Goal: Entertainment & Leisure: Consume media (video, audio)

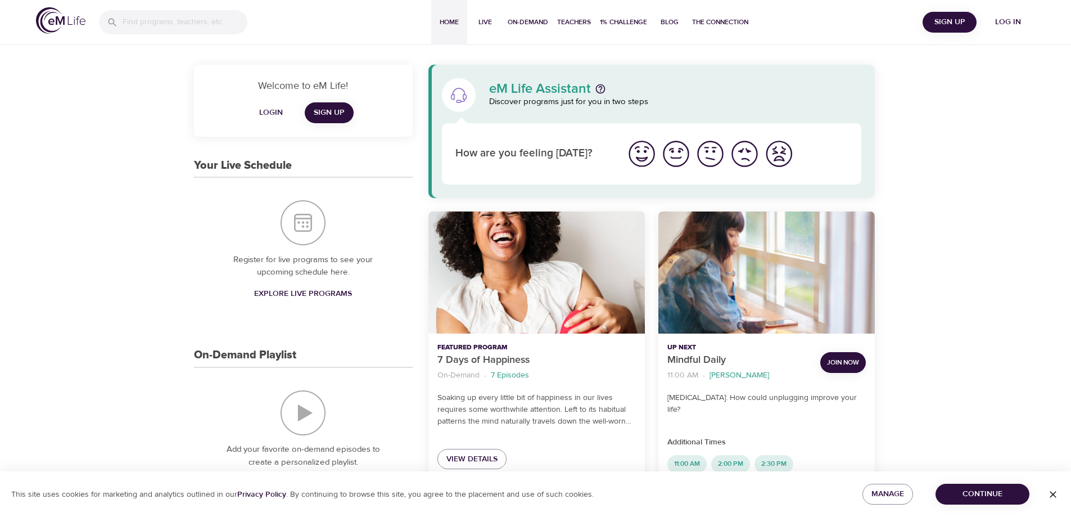
click at [999, 22] on span "Log in" at bounding box center [1007, 22] width 45 height 14
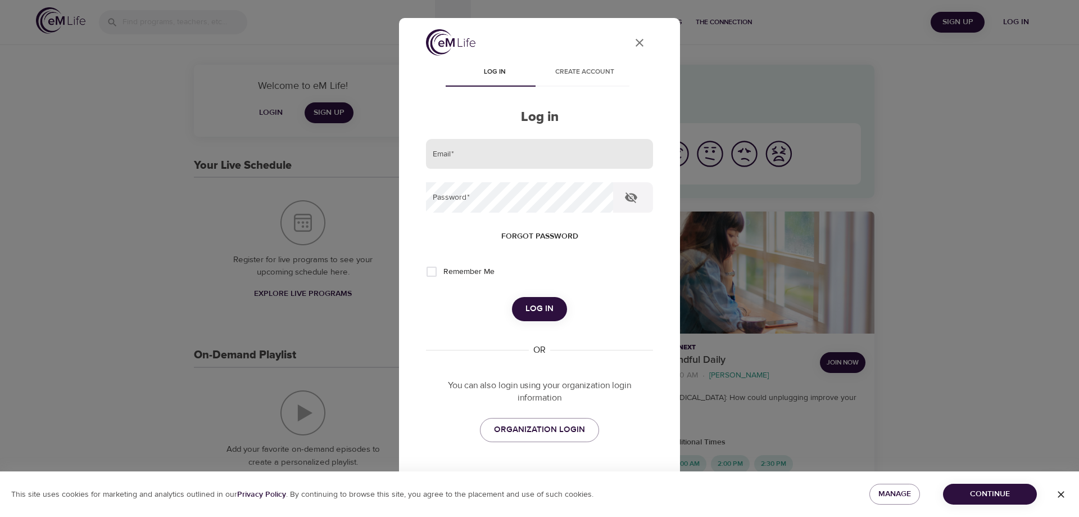
click at [450, 166] on input "email" at bounding box center [539, 154] width 227 height 30
type input "[PERSON_NAME][EMAIL_ADDRESS][DOMAIN_NAME]"
click at [512, 297] on button "Log in" at bounding box center [539, 309] width 55 height 24
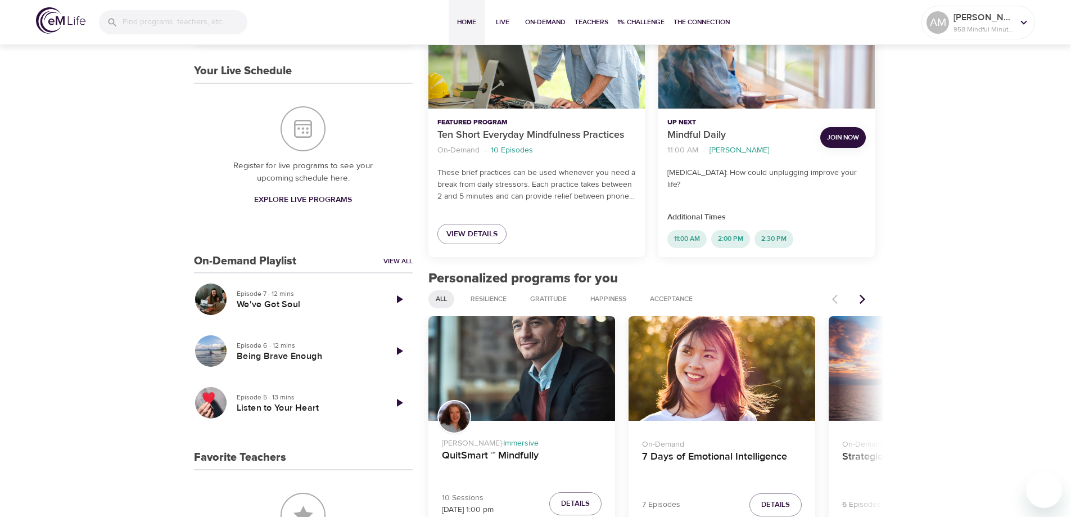
scroll to position [337, 0]
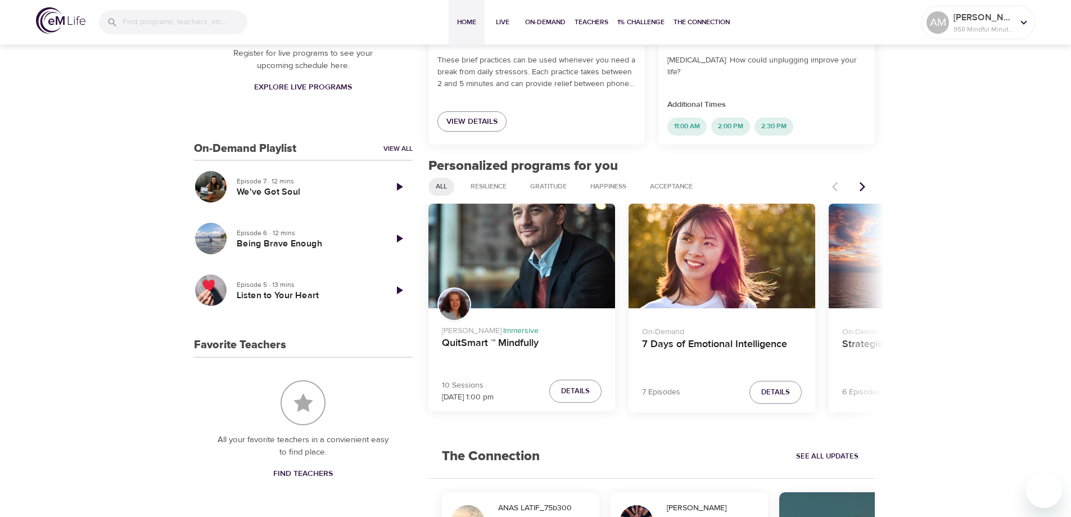
click at [862, 187] on icon "Next items" at bounding box center [862, 186] width 11 height 11
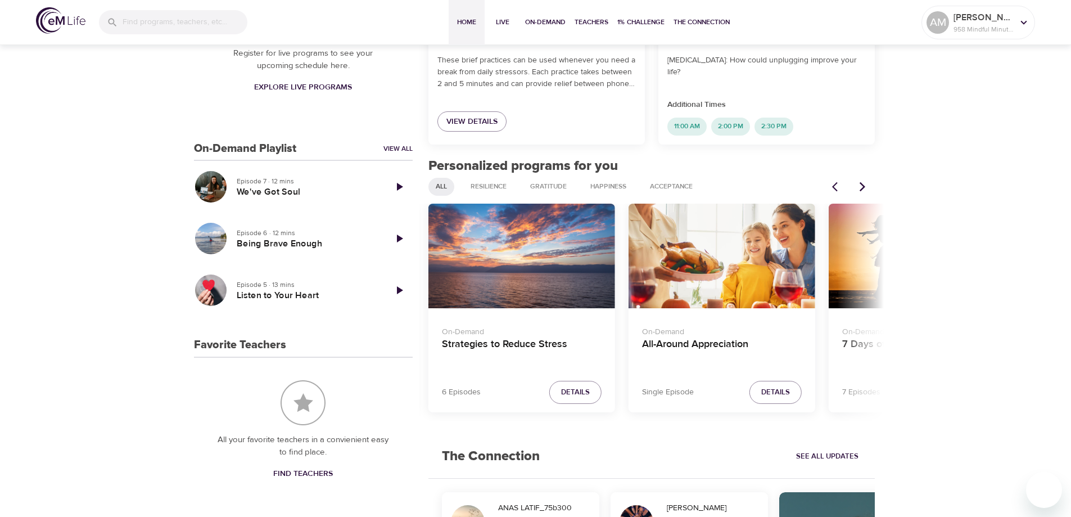
click at [862, 187] on icon "Next items" at bounding box center [862, 186] width 11 height 11
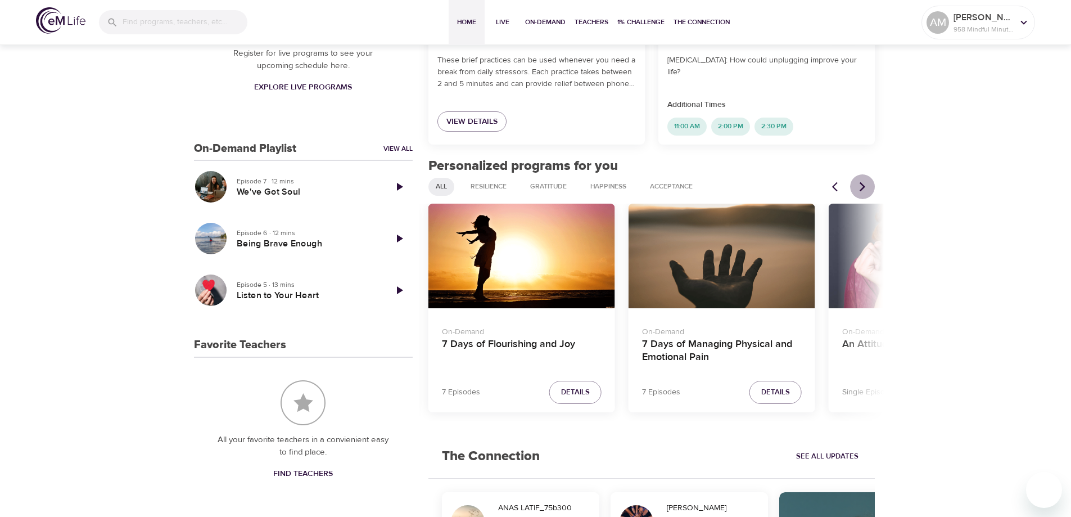
click at [862, 187] on icon "Next items" at bounding box center [862, 186] width 11 height 11
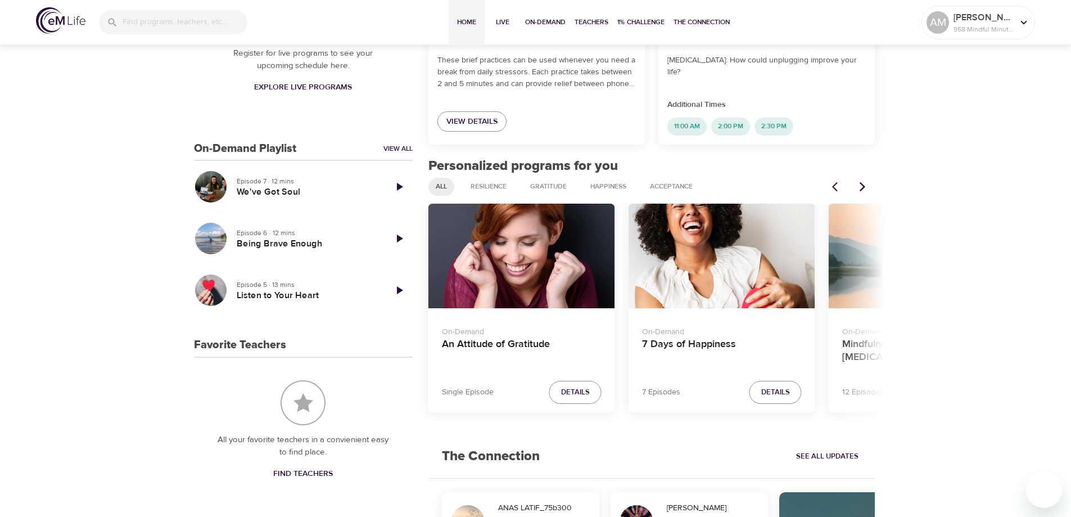
click at [862, 187] on icon "Next items" at bounding box center [862, 186] width 11 height 11
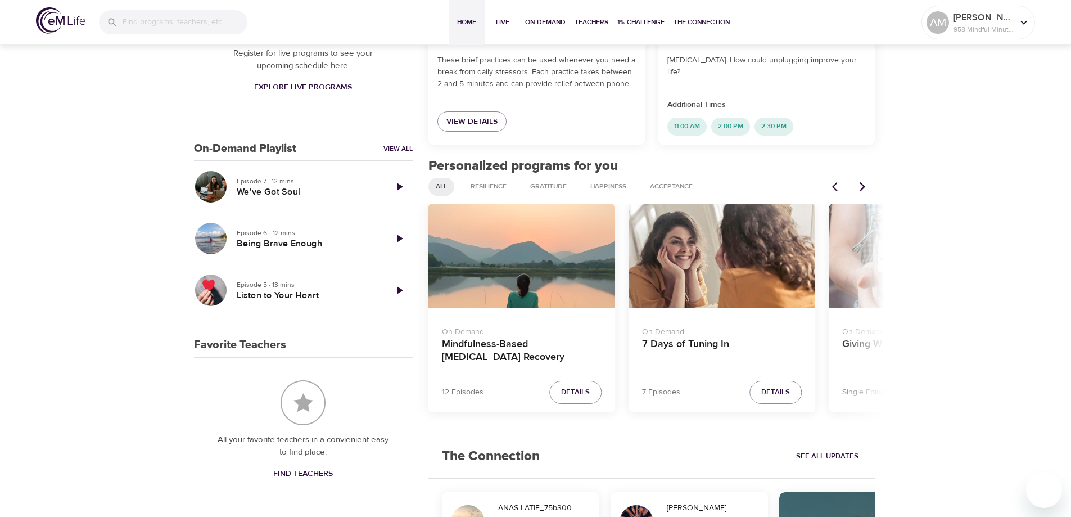
click at [862, 187] on icon "Next items" at bounding box center [862, 186] width 11 height 11
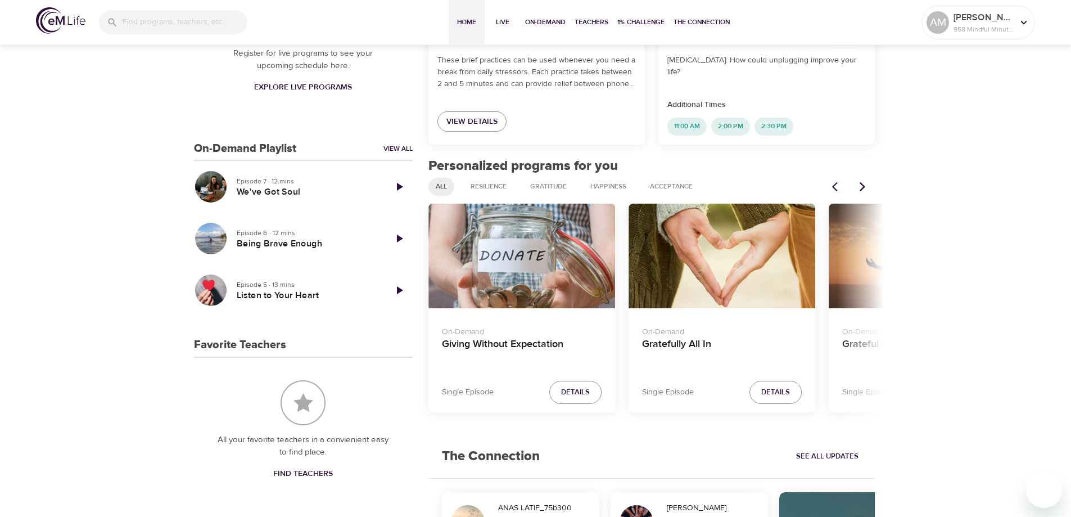
click at [862, 187] on icon "Next items" at bounding box center [862, 186] width 11 height 11
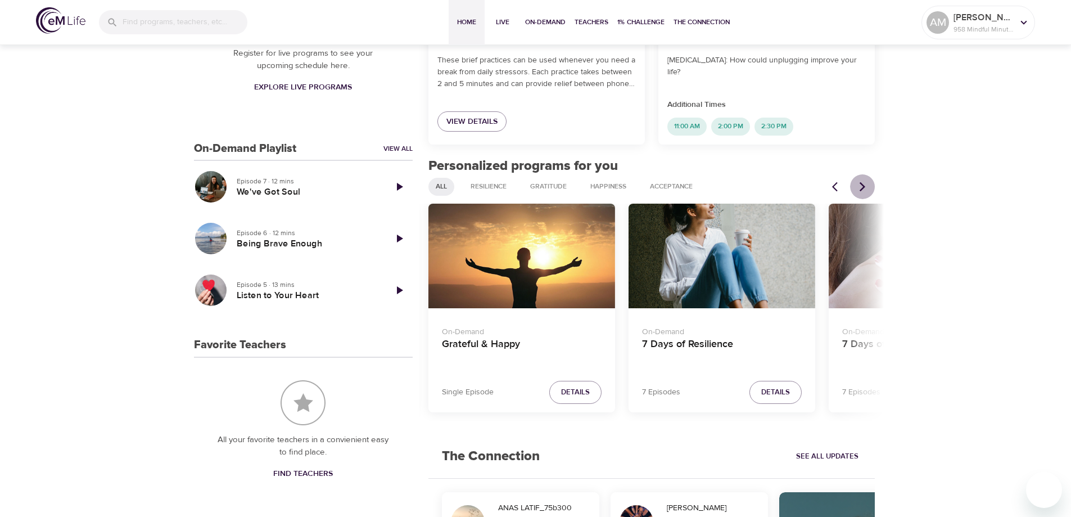
click at [862, 187] on icon "Next items" at bounding box center [862, 186] width 11 height 11
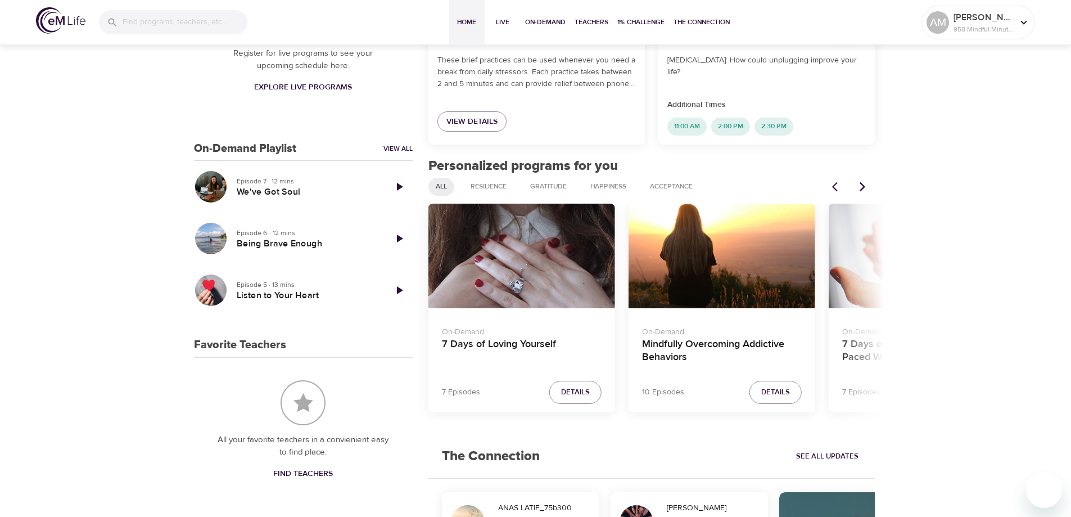
click at [862, 187] on icon "Next items" at bounding box center [862, 186] width 11 height 11
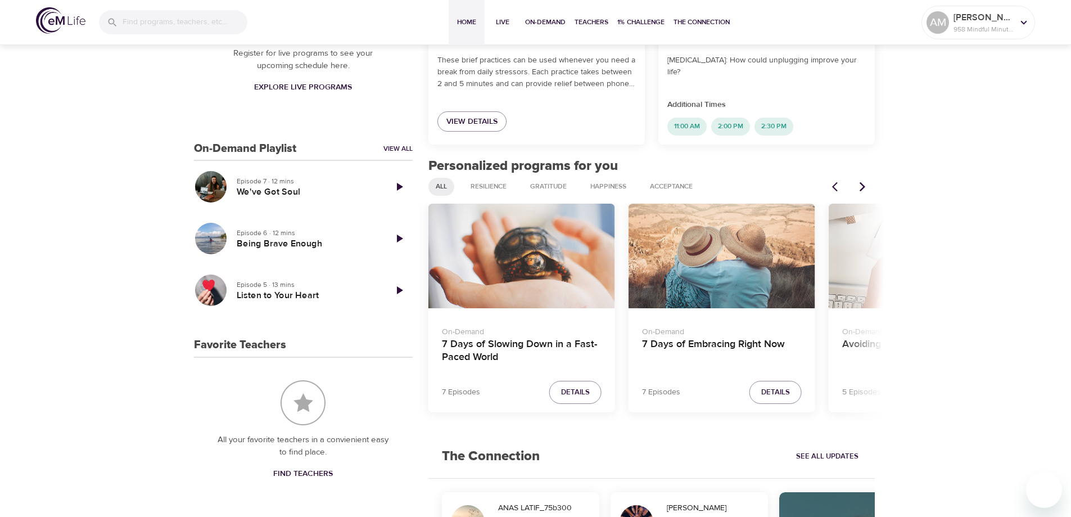
click at [717, 285] on div "7 Days of Embracing Right Now" at bounding box center [721, 255] width 187 height 105
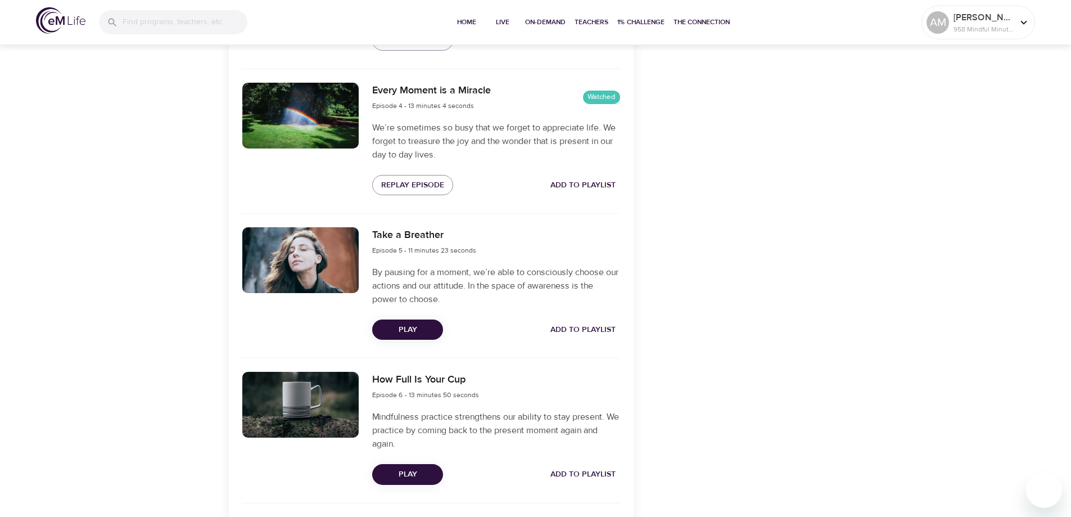
scroll to position [766, 0]
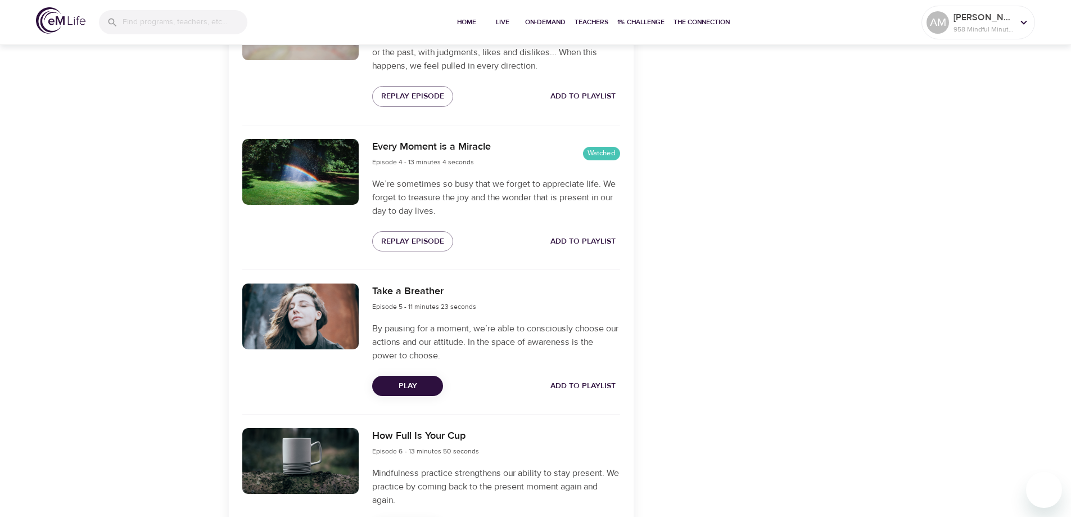
click at [424, 385] on span "Play" at bounding box center [407, 386] width 53 height 14
